Goal: Task Accomplishment & Management: Complete application form

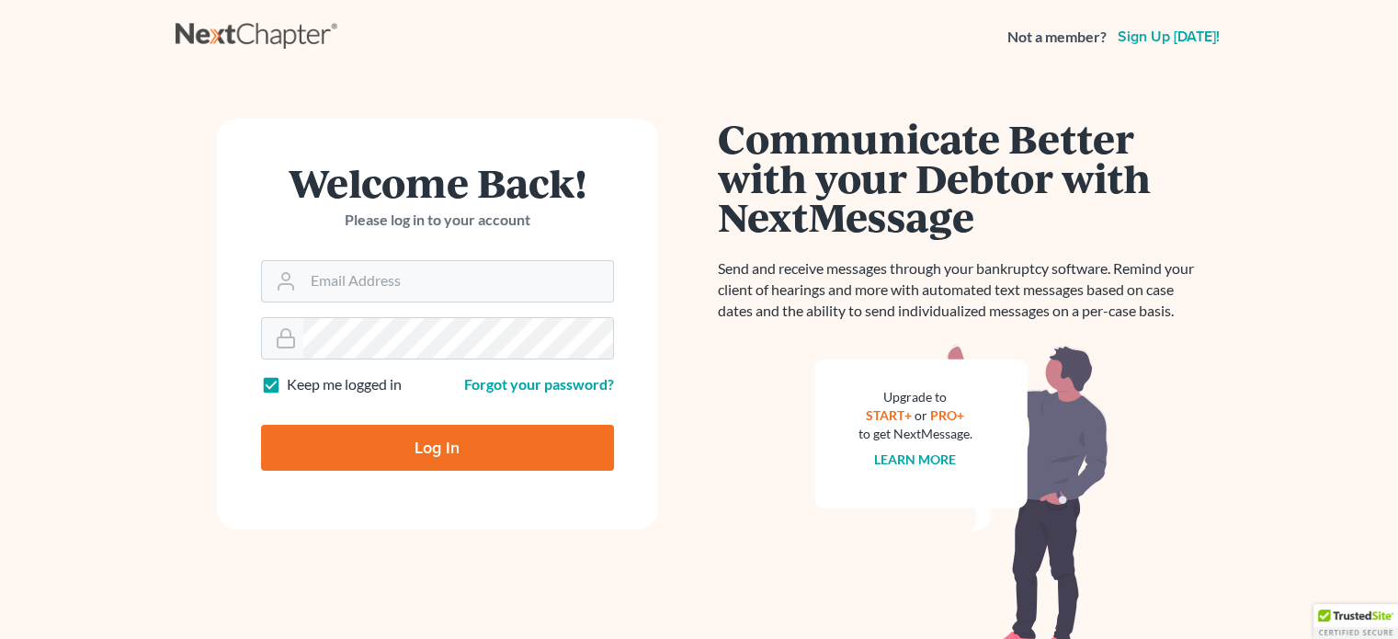
click at [470, 304] on form "Welcome Back! Please log in to your account Email Address Password Keep me logg…" at bounding box center [437, 324] width 441 height 411
click at [468, 298] on input "Email Address" at bounding box center [458, 281] width 310 height 40
click at [422, 282] on input "Email Address" at bounding box center [458, 281] width 310 height 40
type input "[EMAIL_ADDRESS][DOMAIN_NAME]"
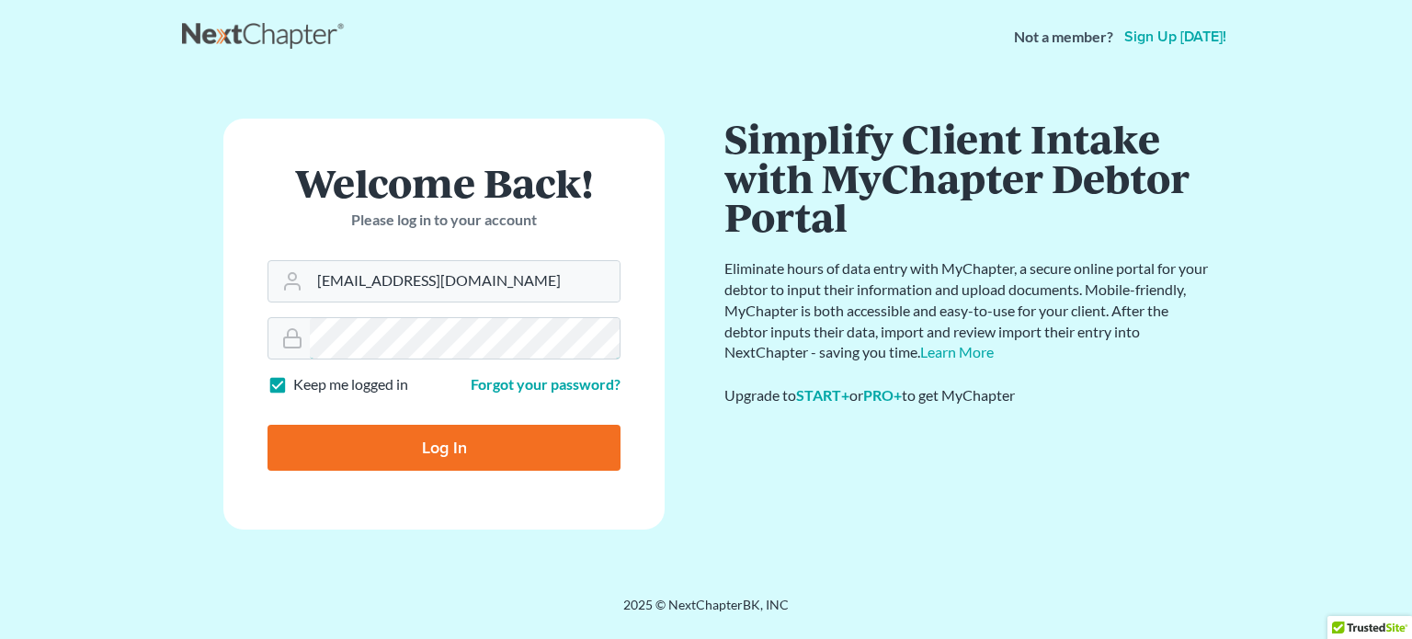
click at [268, 425] on input "Log In" at bounding box center [444, 448] width 353 height 46
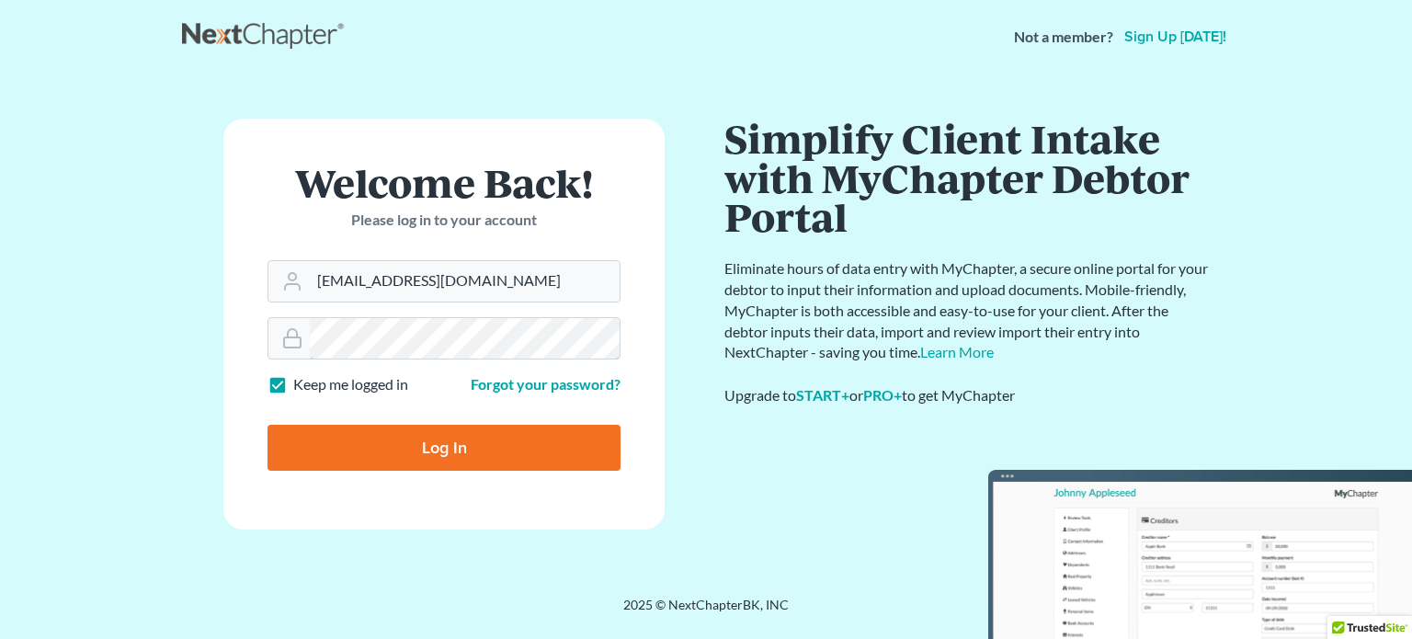
type input "Thinking..."
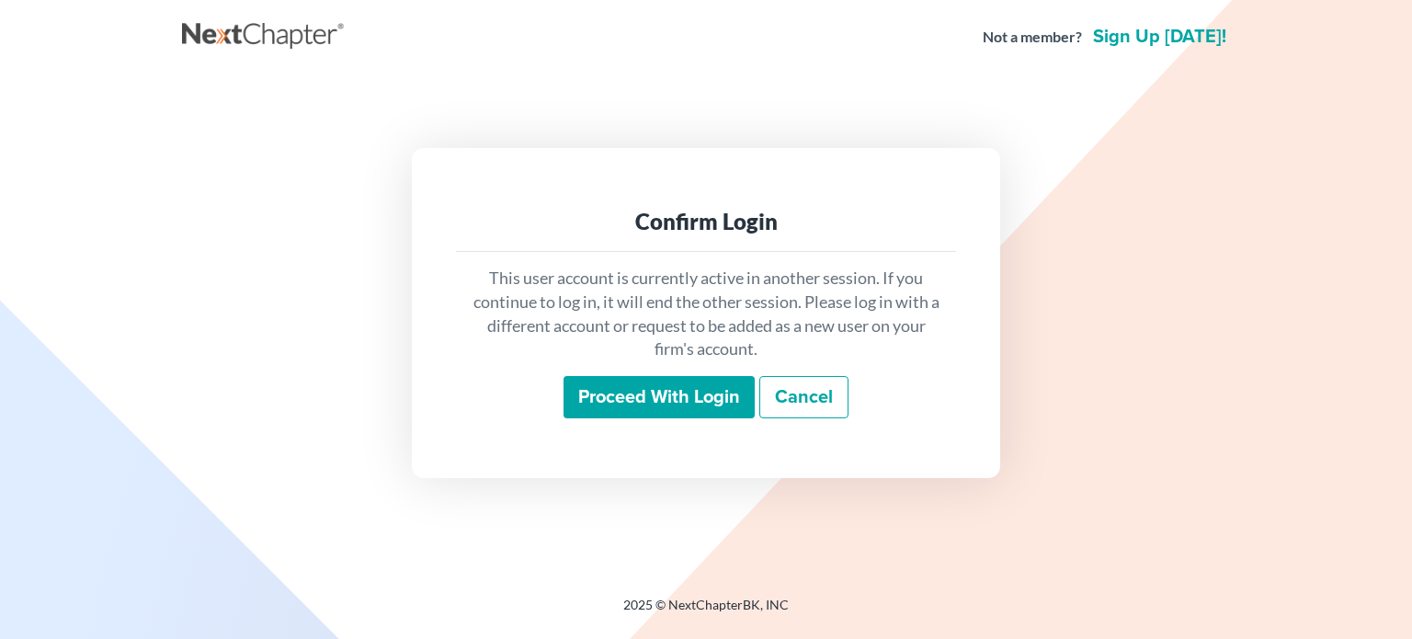
click at [663, 395] on input "Proceed with login" at bounding box center [659, 397] width 191 height 42
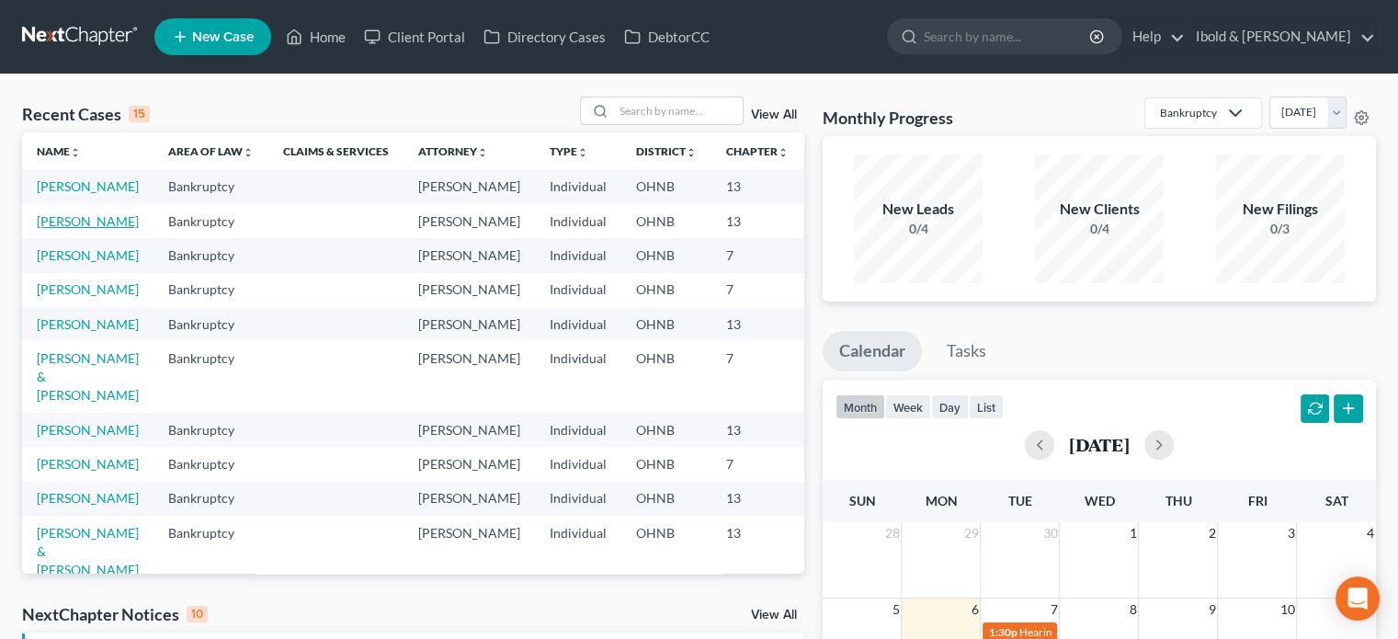
click at [58, 229] on link "[PERSON_NAME]" at bounding box center [88, 221] width 102 height 16
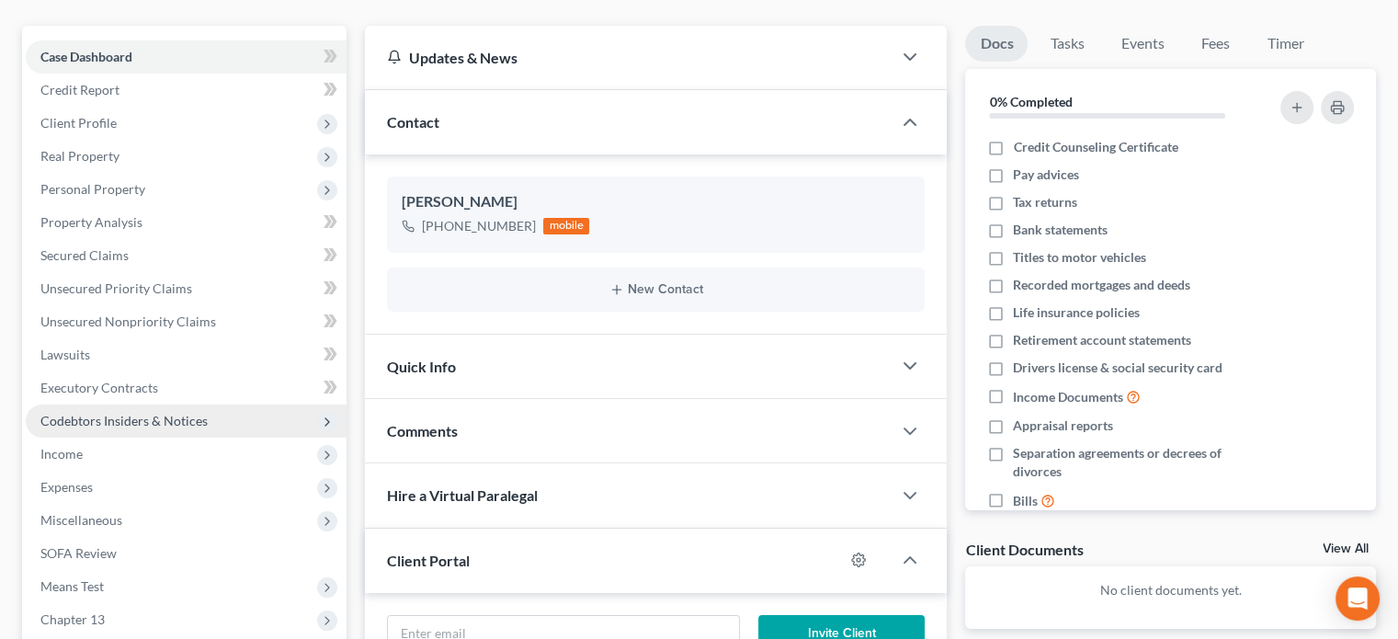
scroll to position [276, 0]
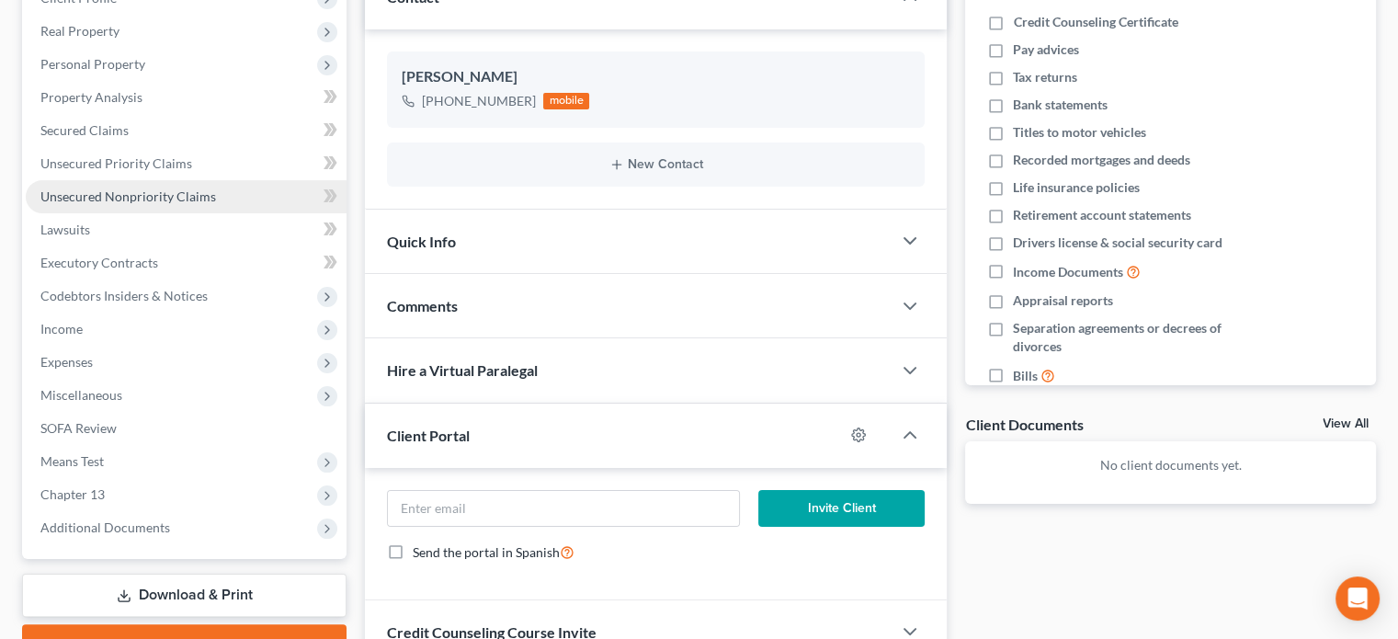
click at [151, 203] on span "Unsecured Nonpriority Claims" at bounding box center [128, 196] width 176 height 16
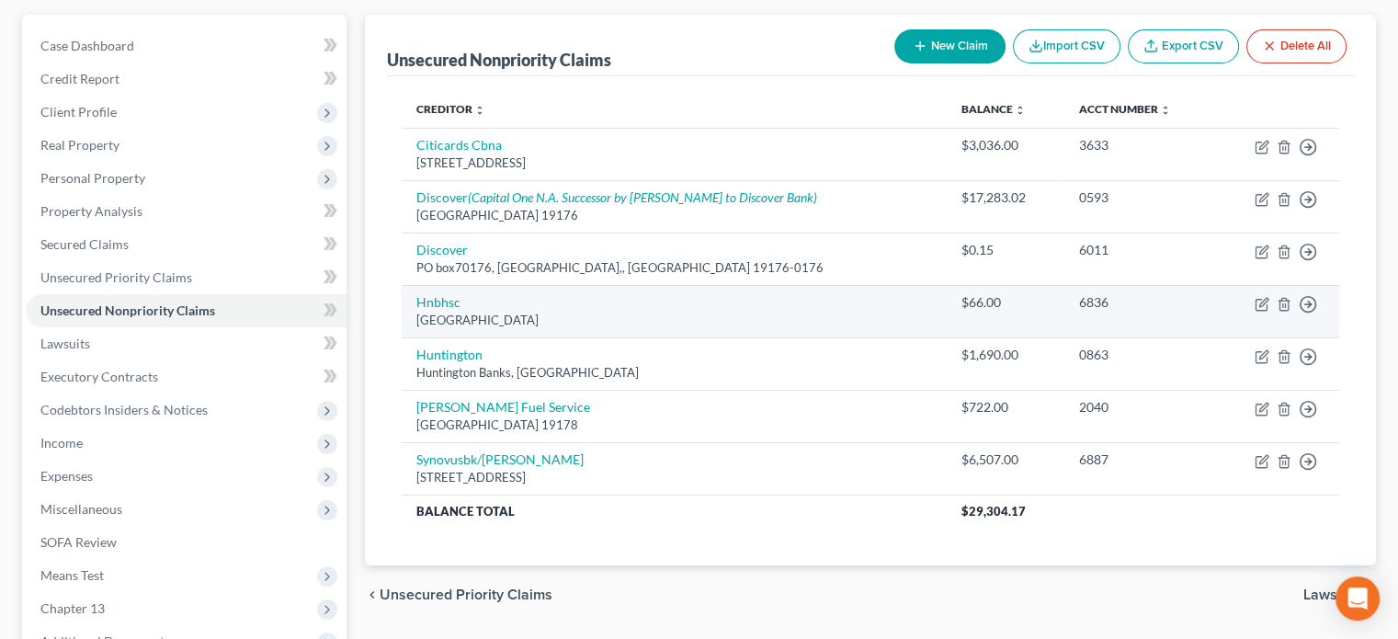
scroll to position [184, 0]
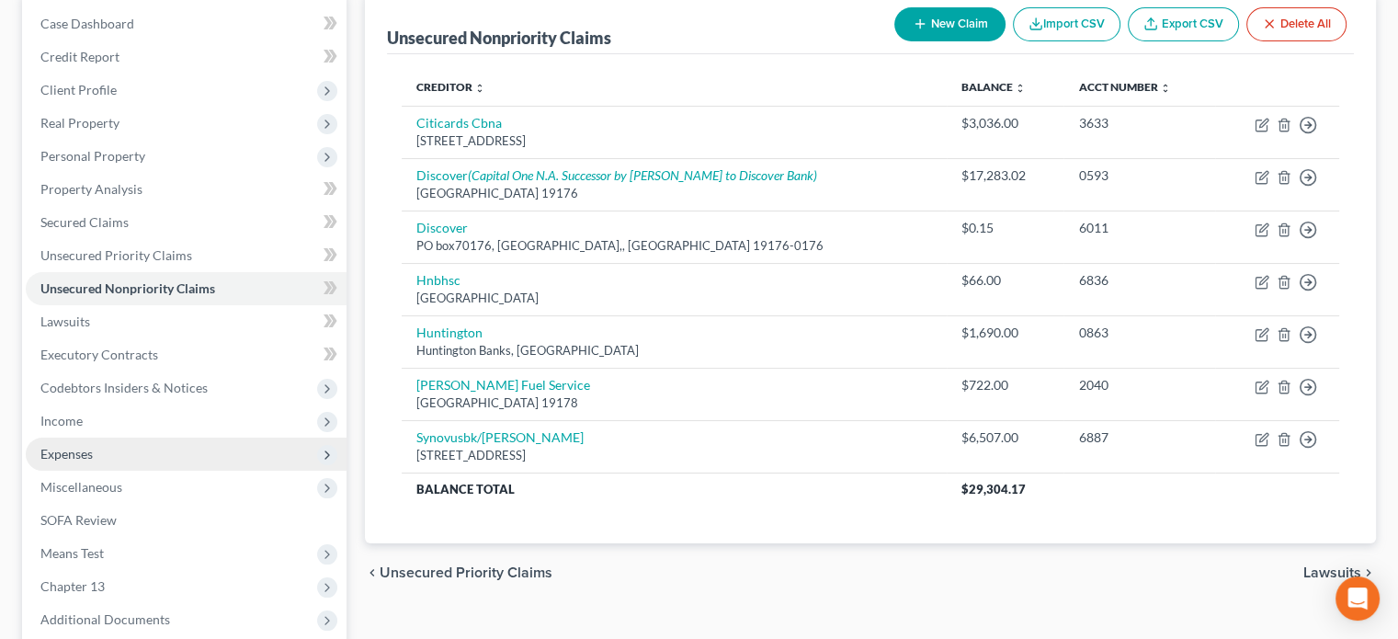
click at [82, 456] on span "Expenses" at bounding box center [66, 454] width 52 height 16
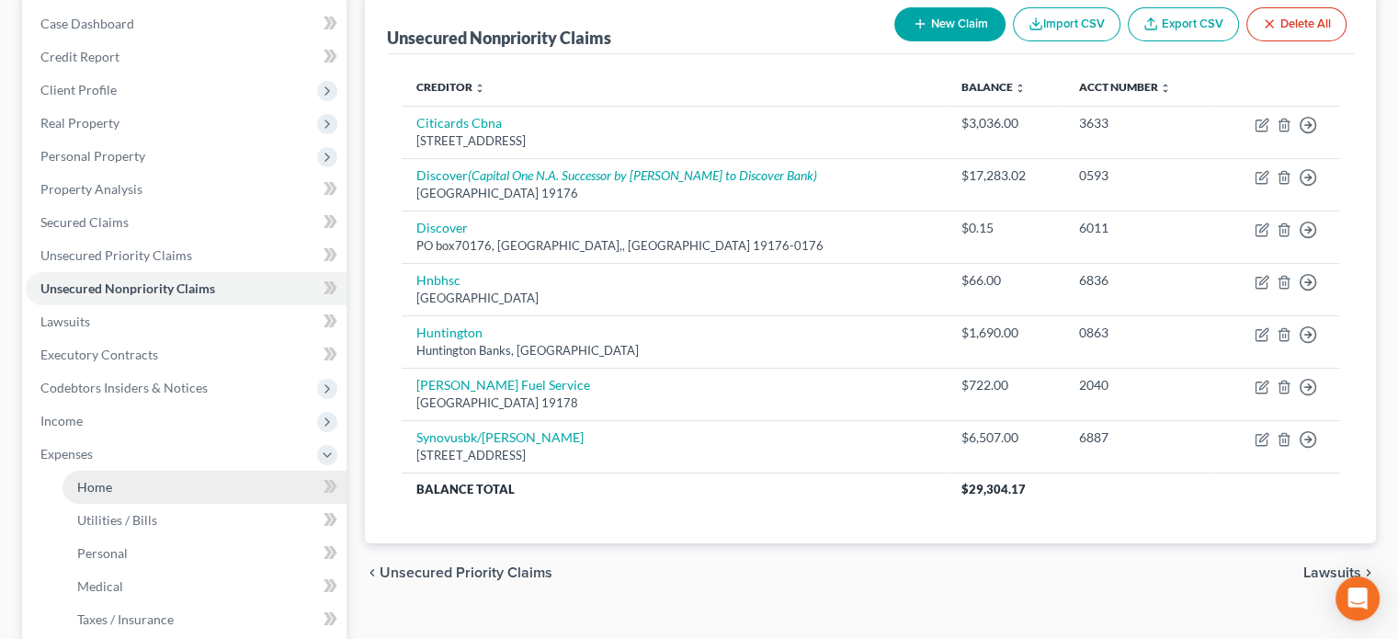
click at [91, 482] on span "Home" at bounding box center [94, 487] width 35 height 16
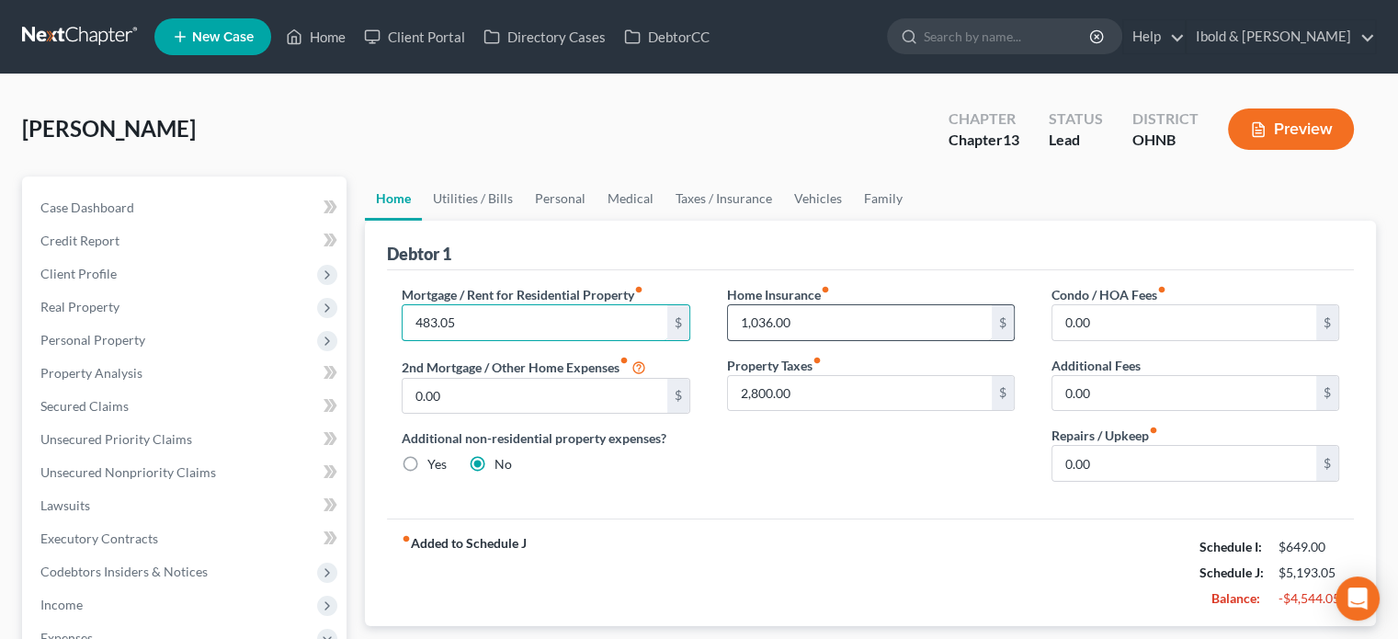
type input "483.05"
type input "87"
type input "250"
click at [1189, 462] on input "0.00" at bounding box center [1185, 463] width 264 height 35
type input "100"
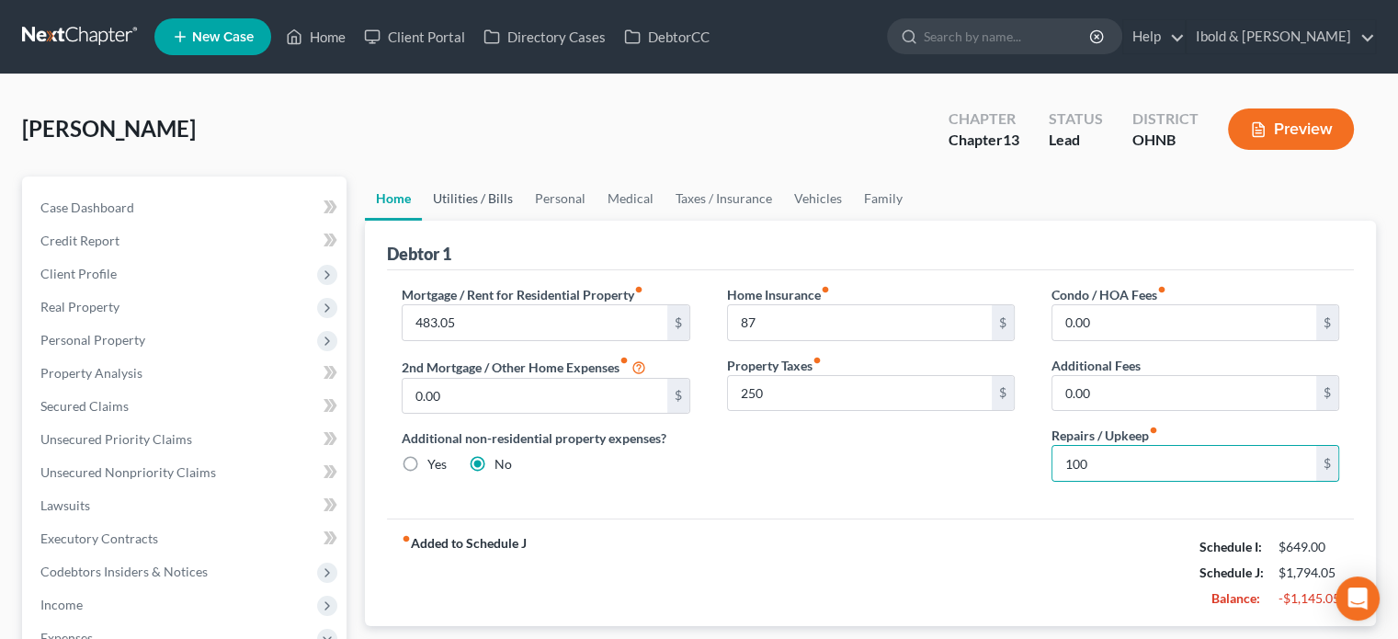
click at [470, 199] on link "Utilities / Bills" at bounding box center [473, 199] width 102 height 44
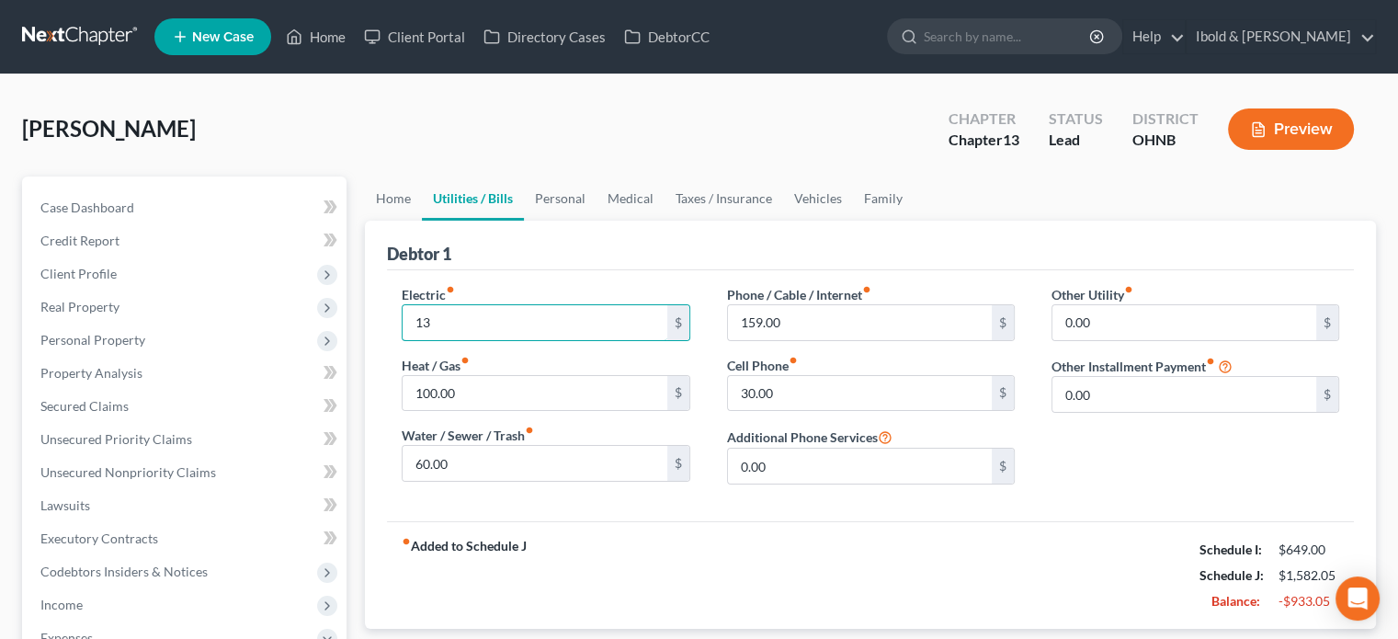
type input "1"
type input "133"
click at [467, 391] on input "100.00" at bounding box center [535, 393] width 264 height 35
type input "250"
type input "179.00"
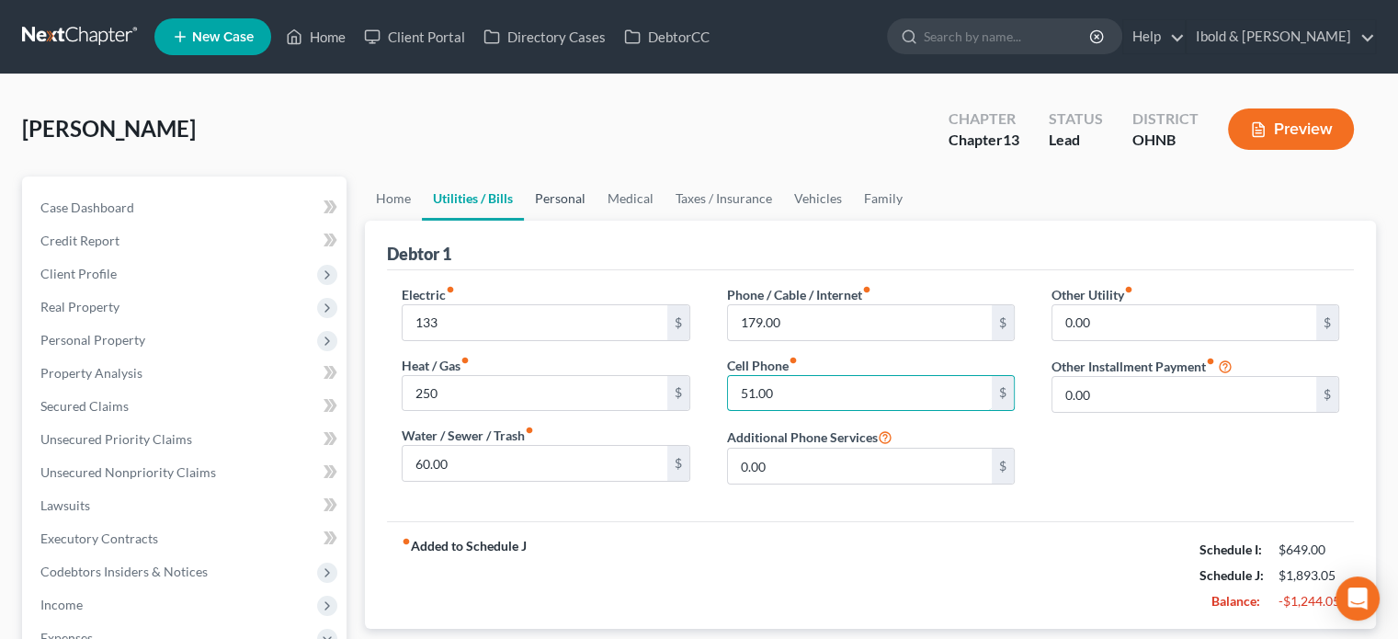
type input "51.00"
click at [568, 194] on link "Personal" at bounding box center [560, 199] width 73 height 44
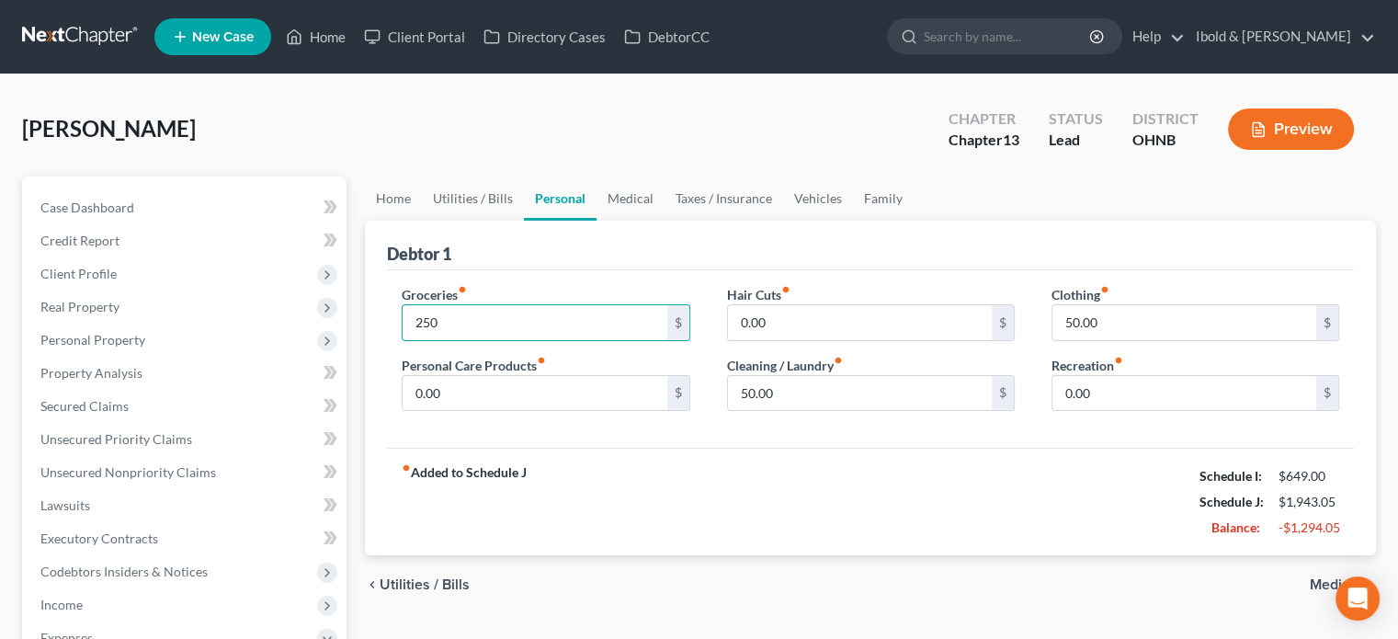
type input "250"
click at [599, 441] on div "Groceries fiber_manual_record 250 $ Personal Care Products fiber_manual_record …" at bounding box center [870, 359] width 967 height 178
type input "50"
click at [1146, 396] on input "0.00" at bounding box center [1185, 393] width 264 height 35
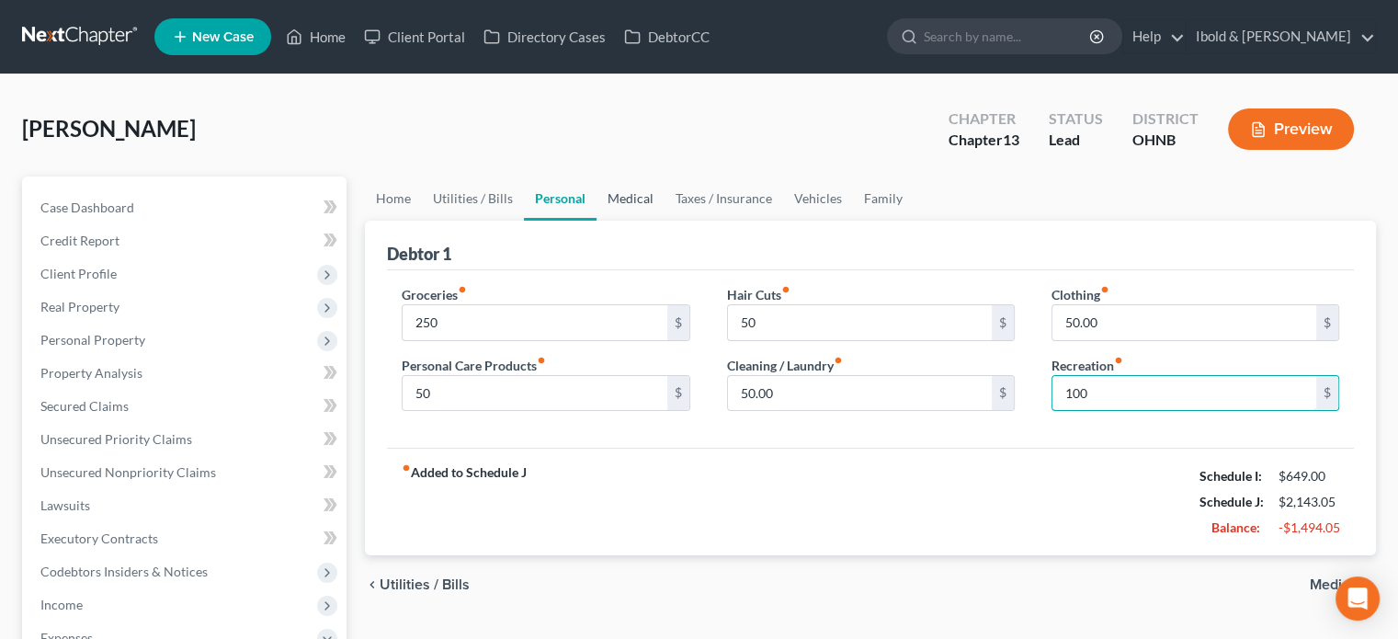
type input "100"
click at [625, 202] on link "Medical" at bounding box center [631, 199] width 68 height 44
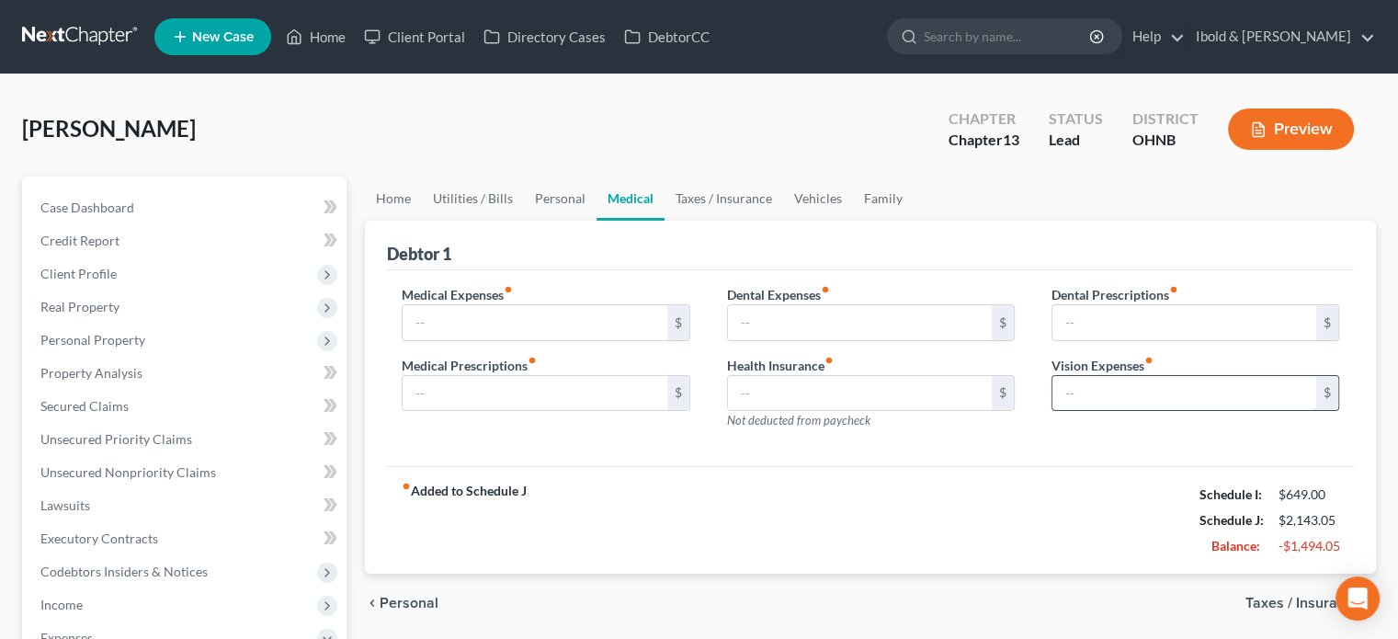
click at [1092, 395] on input "text" at bounding box center [1185, 393] width 264 height 35
type input "50"
click at [742, 198] on link "Taxes / Insurance" at bounding box center [724, 199] width 119 height 44
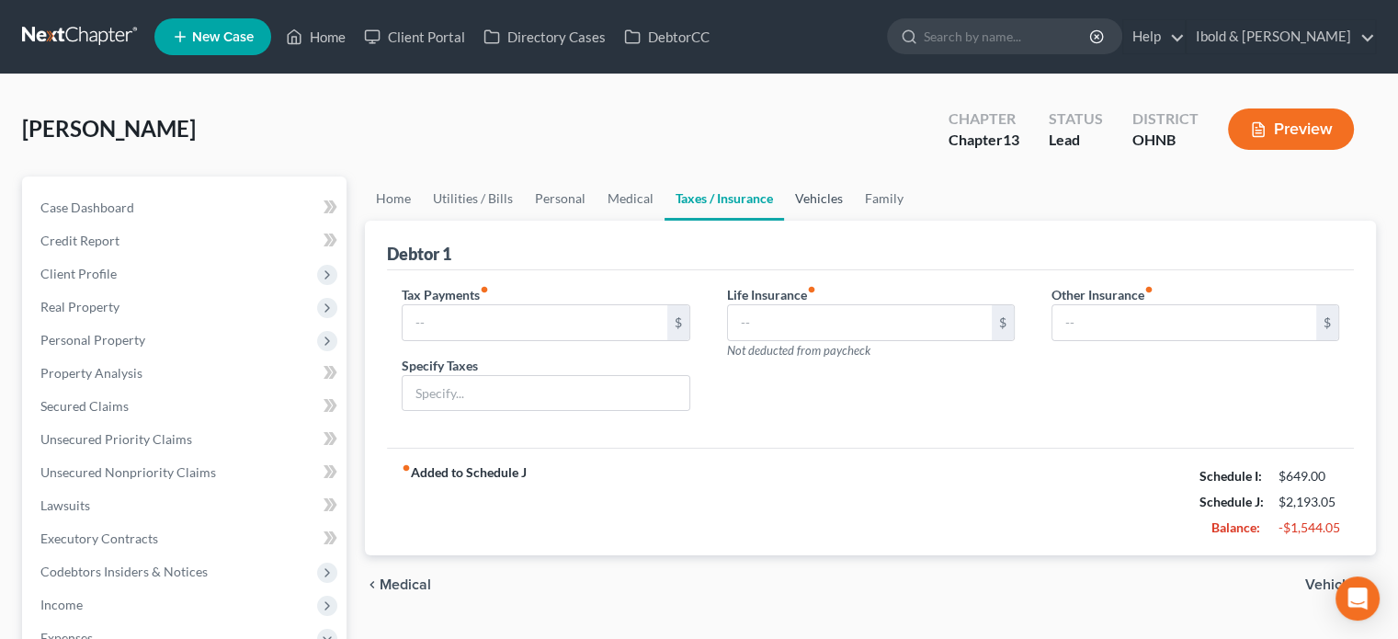
click at [827, 197] on link "Vehicles" at bounding box center [819, 199] width 70 height 44
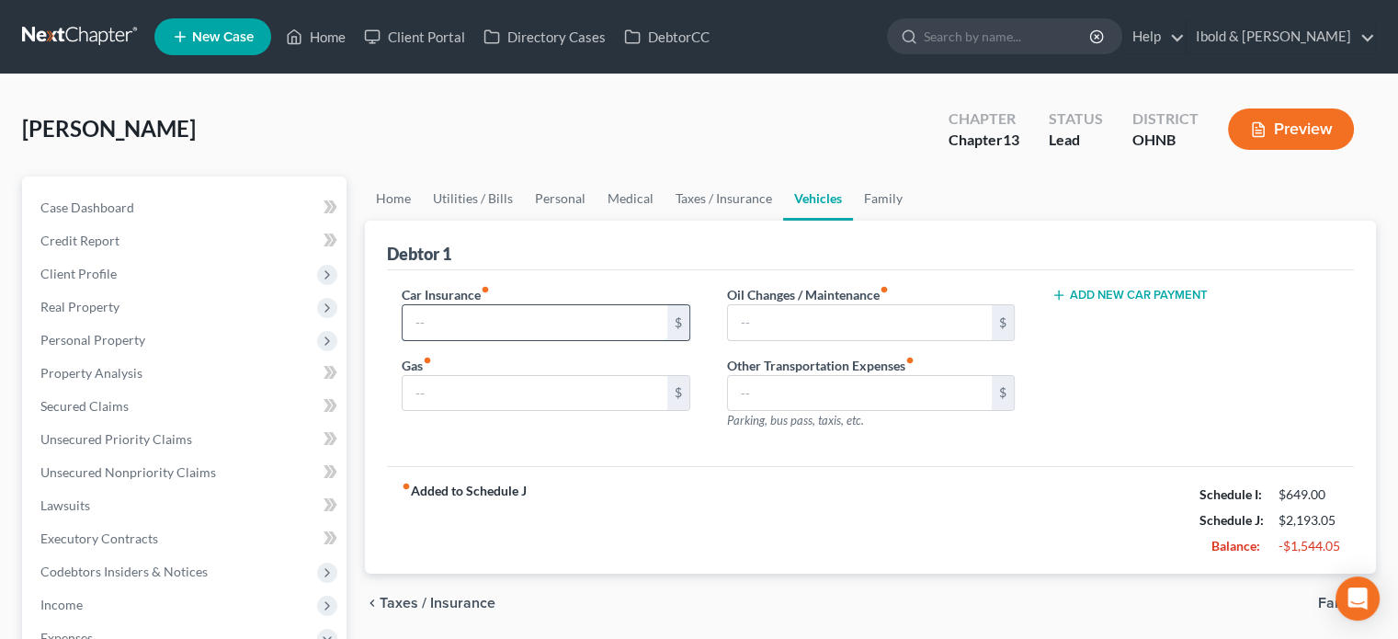
click at [559, 321] on input "text" at bounding box center [535, 322] width 264 height 35
type input "70"
click at [460, 392] on input "text" at bounding box center [535, 393] width 264 height 35
type input "200"
click at [803, 327] on input "text" at bounding box center [860, 322] width 264 height 35
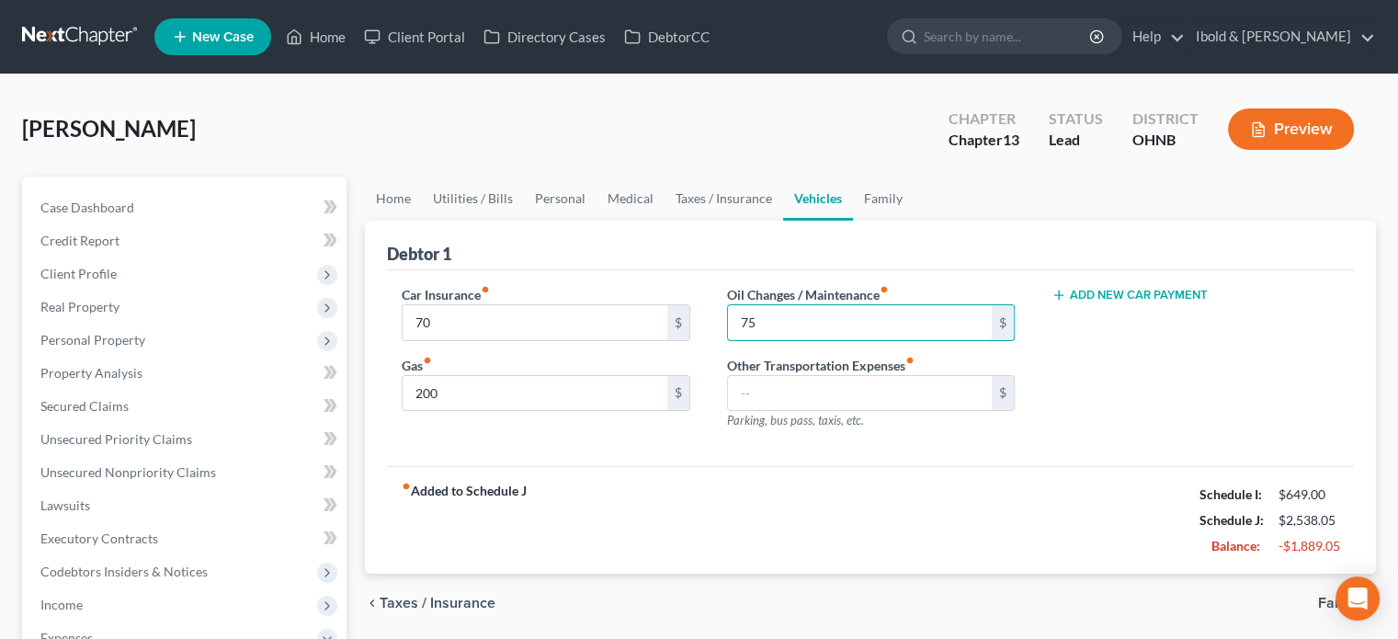
type input "75"
click at [858, 496] on div "fiber_manual_record Added to Schedule J Schedule I: $649.00 Schedule J: $2,538.…" at bounding box center [870, 520] width 967 height 108
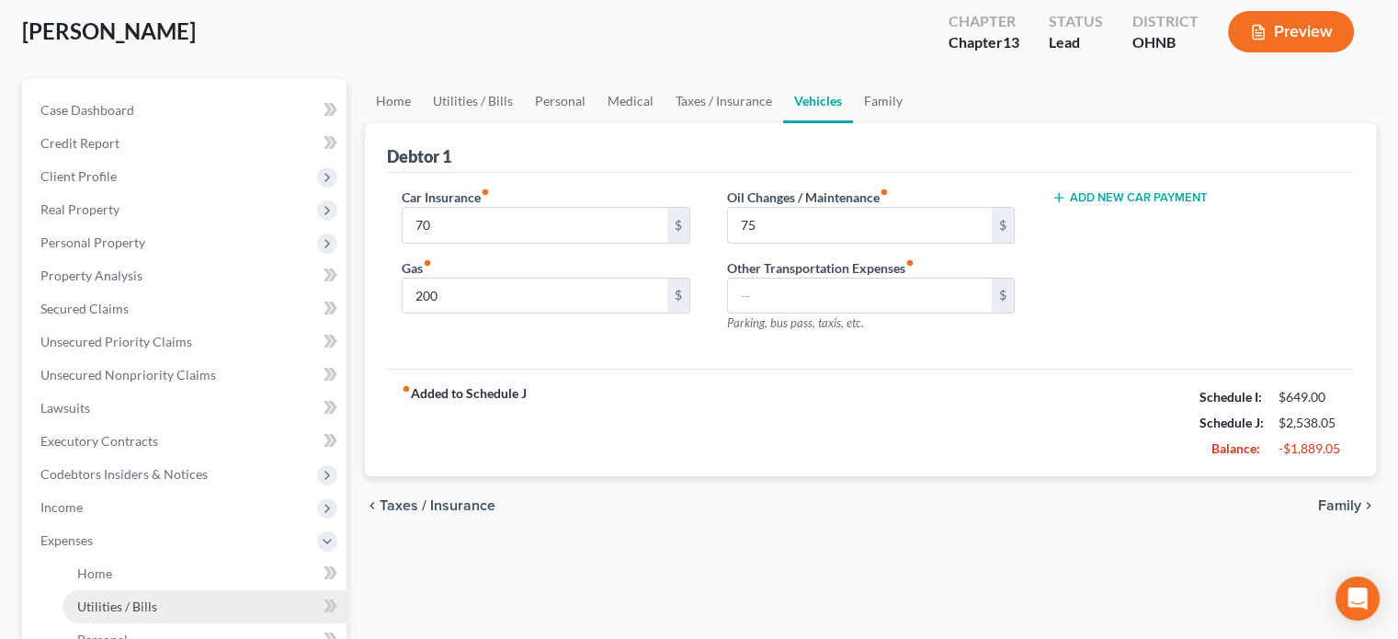
scroll to position [184, 0]
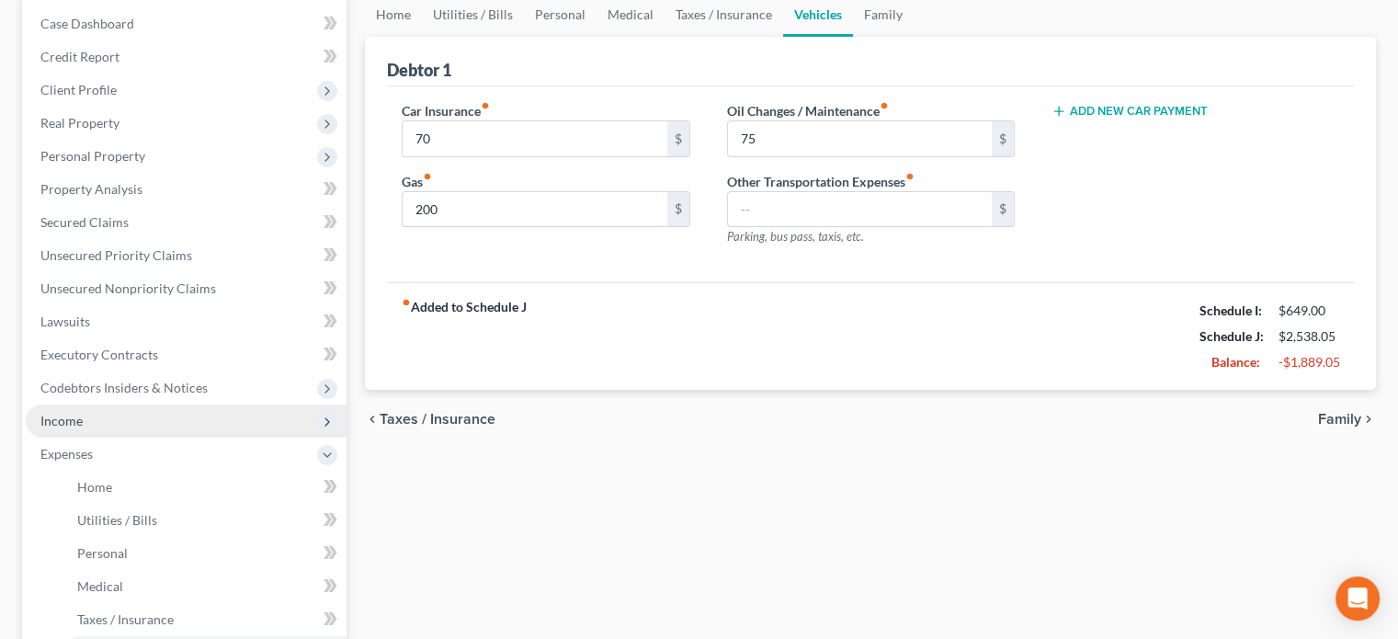
click at [65, 417] on span "Income" at bounding box center [61, 421] width 42 height 16
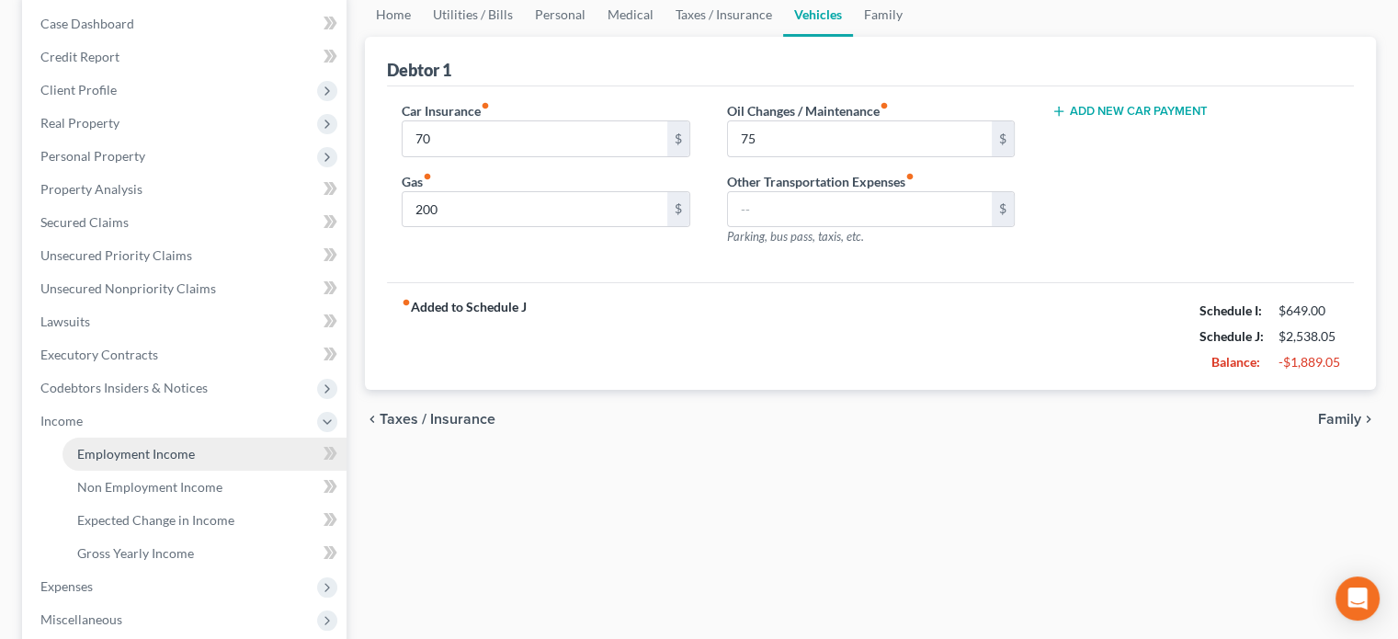
click at [100, 446] on span "Employment Income" at bounding box center [136, 454] width 118 height 16
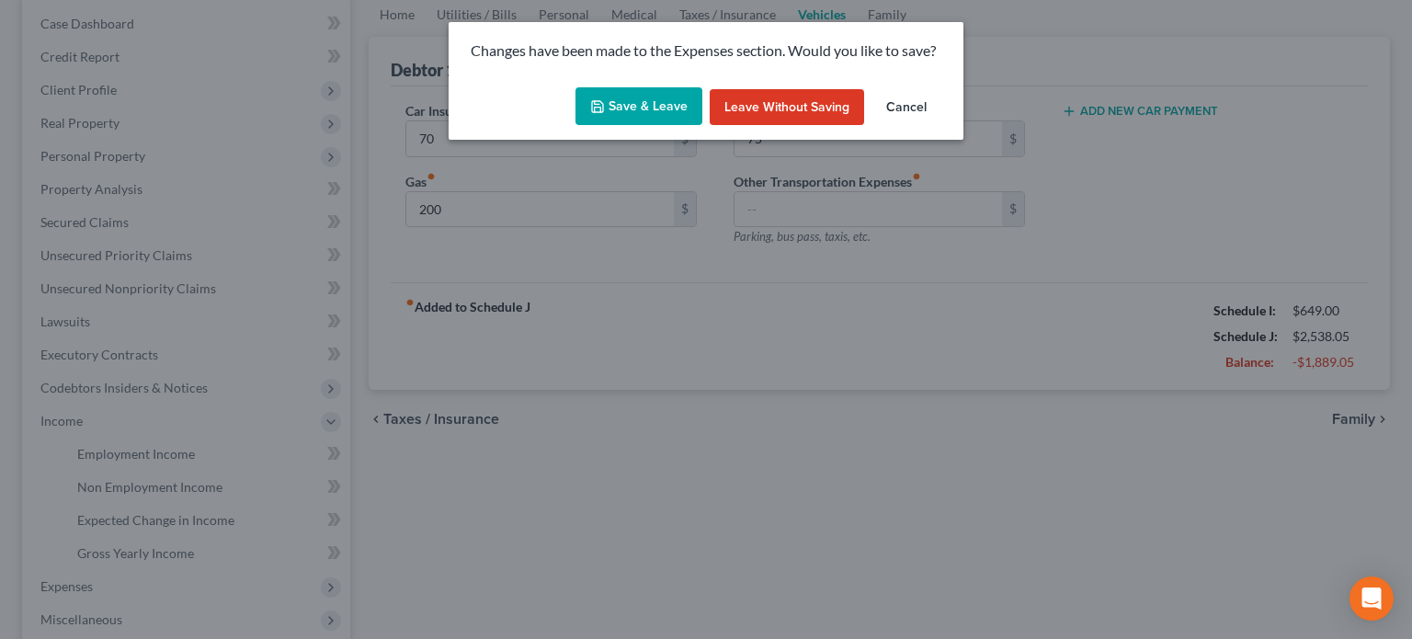
click at [640, 119] on button "Save & Leave" at bounding box center [639, 106] width 127 height 39
type input "70.00"
type input "200.00"
type input "75.00"
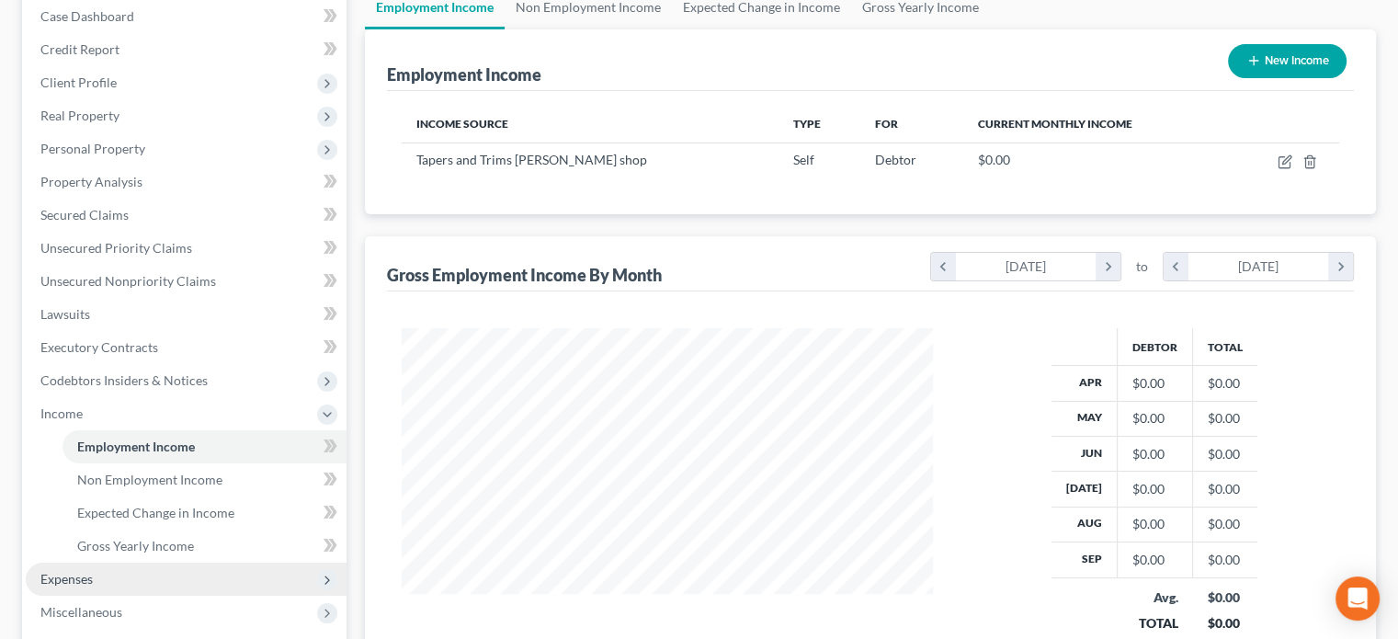
scroll to position [276, 0]
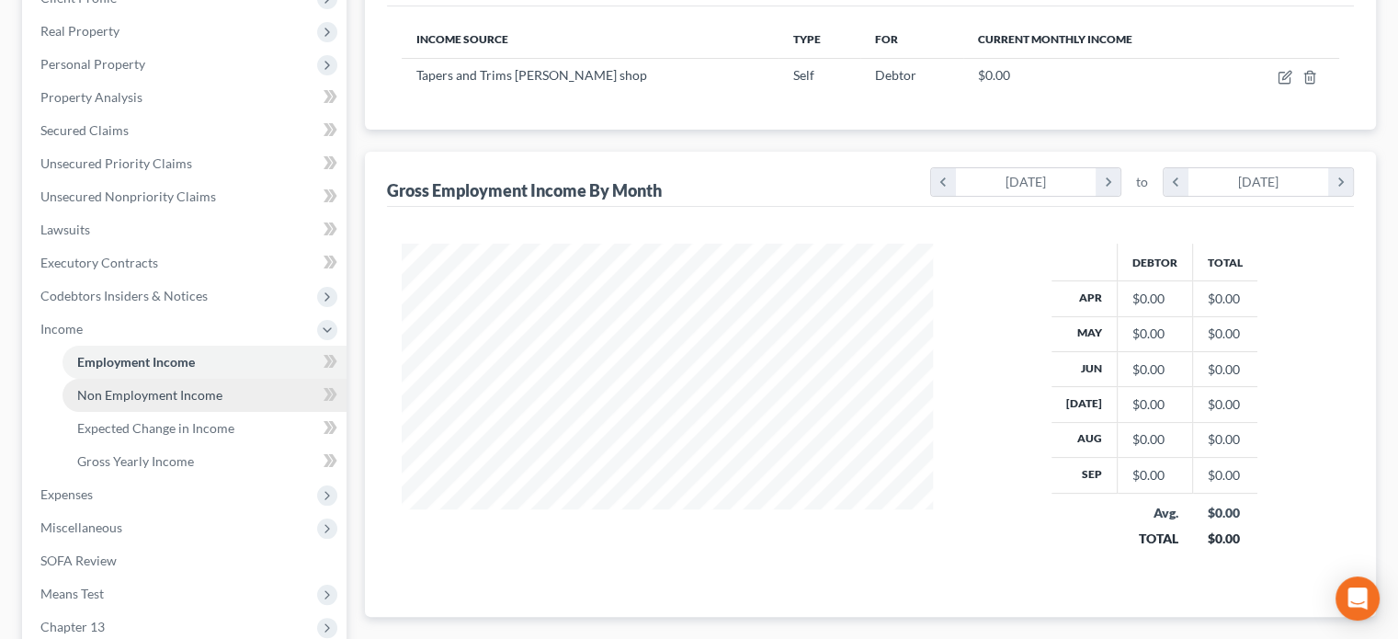
click at [186, 399] on span "Non Employment Income" at bounding box center [149, 395] width 145 height 16
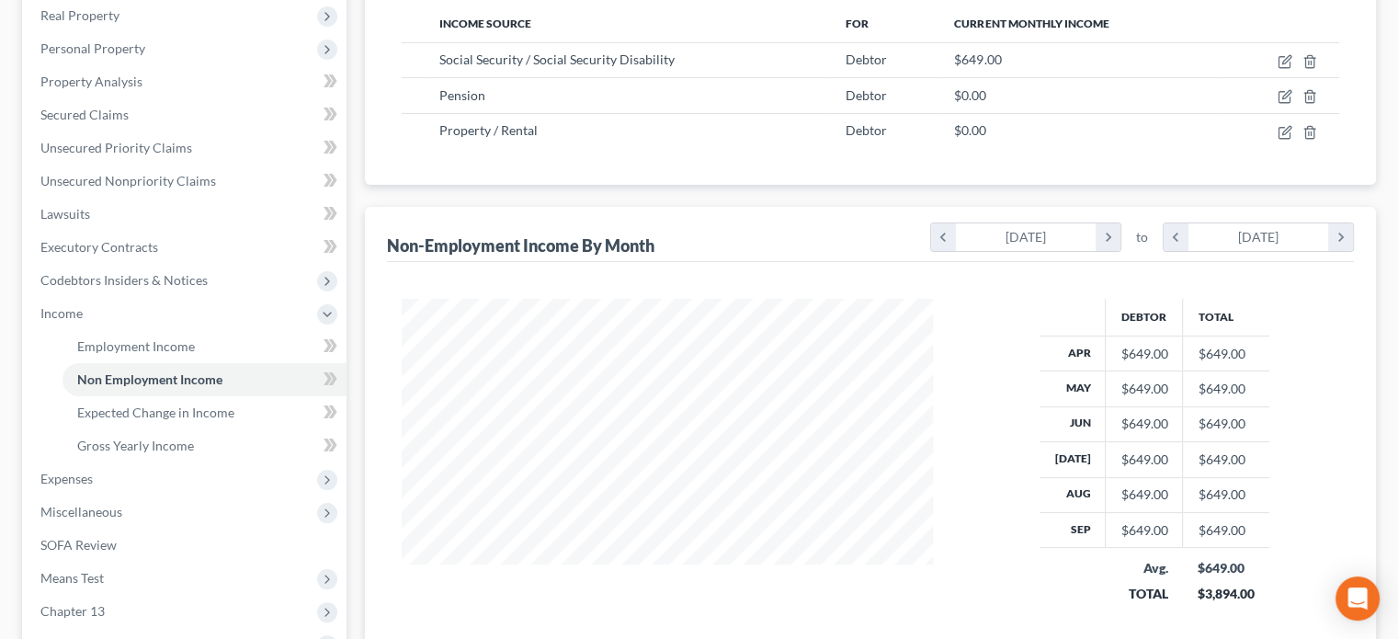
scroll to position [368, 0]
